Goal: Check status

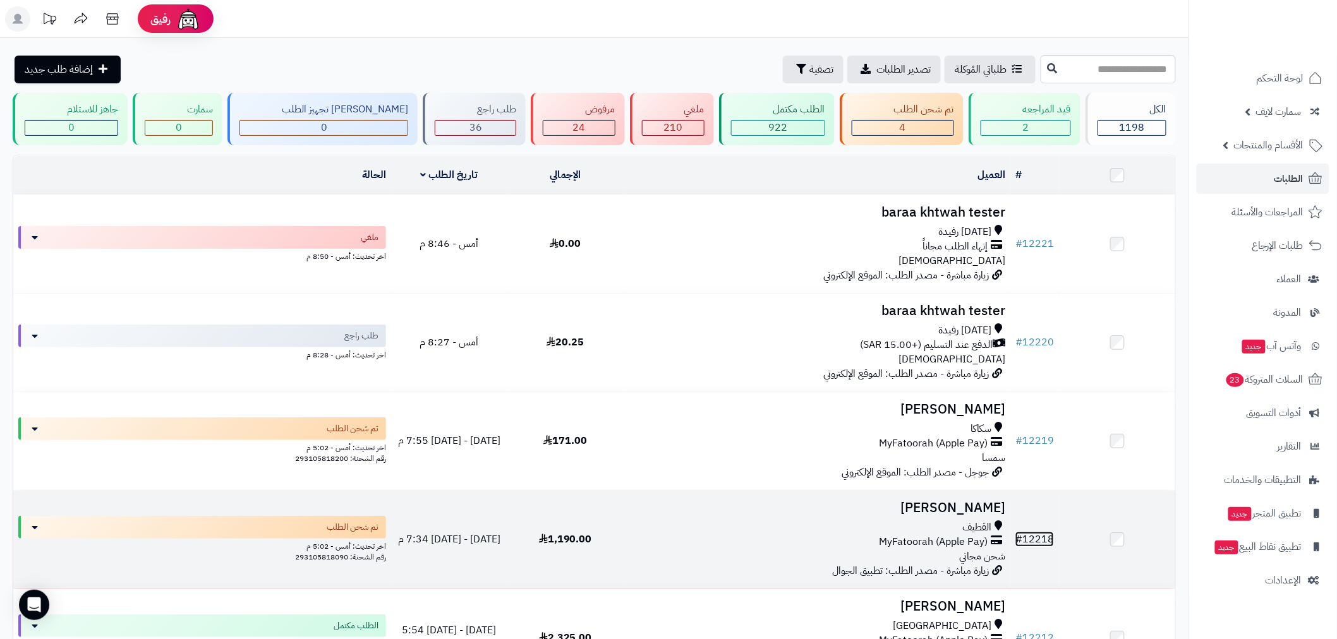
click at [1036, 539] on link "# 12218" at bounding box center [1034, 539] width 39 height 15
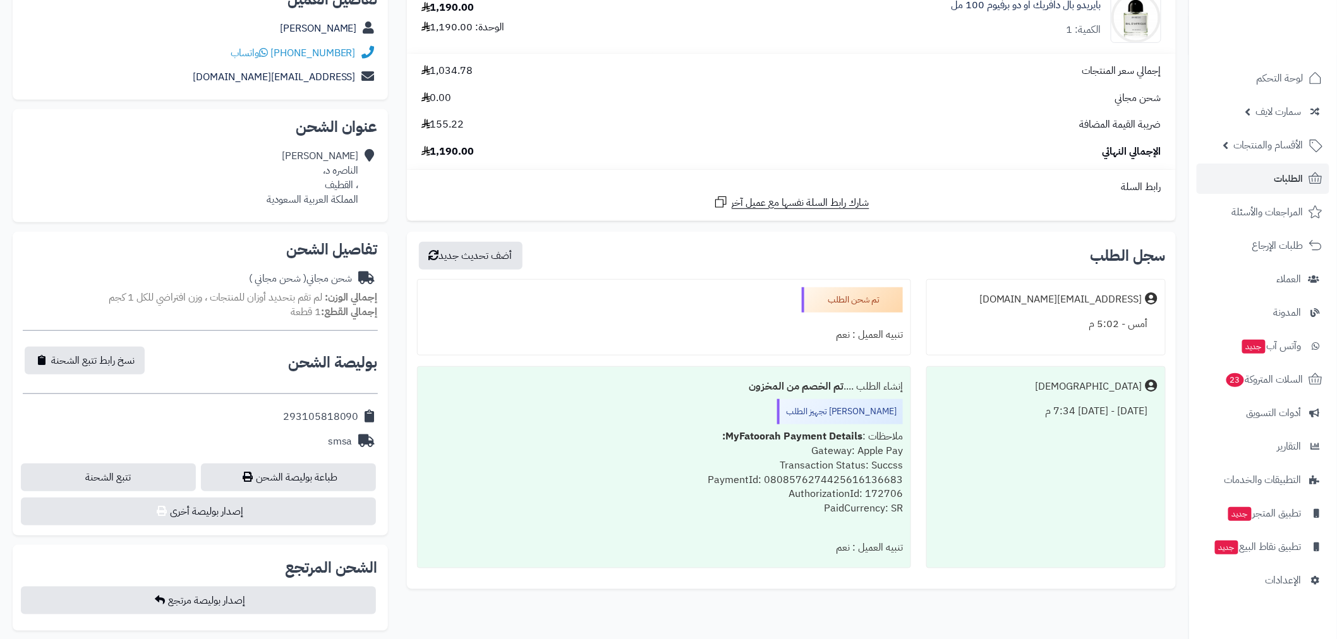
scroll to position [491, 0]
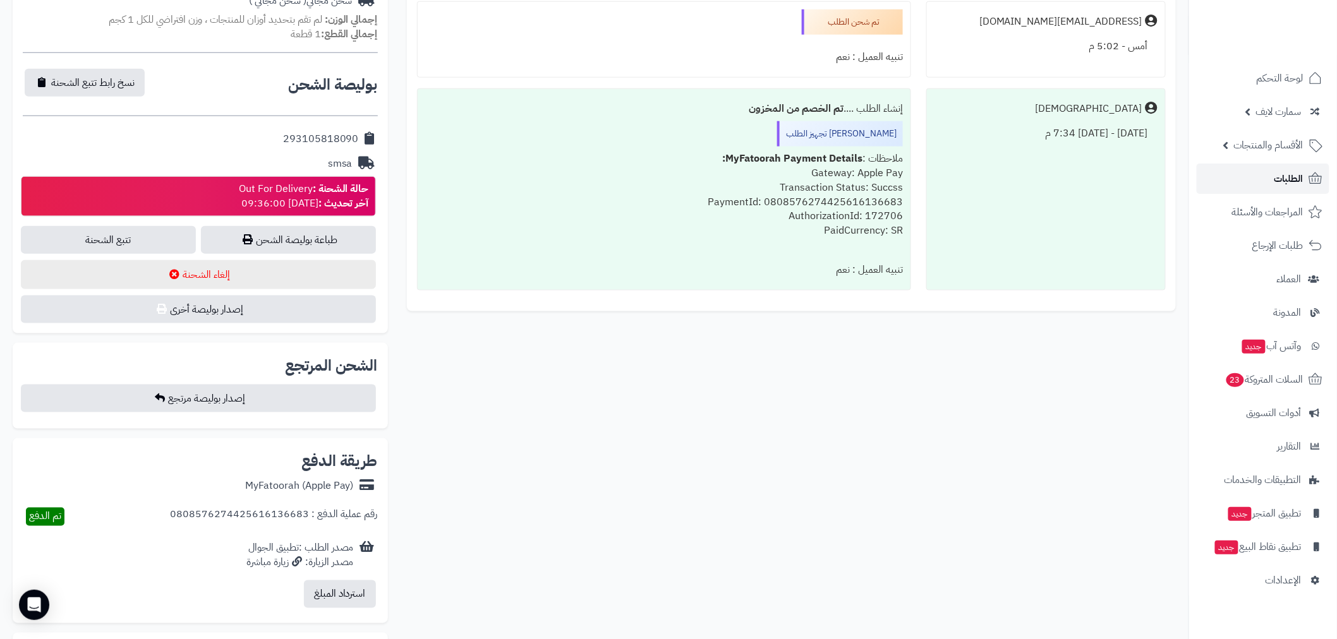
click at [1300, 183] on span "الطلبات" at bounding box center [1288, 179] width 29 height 18
